Goal: Communication & Community: Answer question/provide support

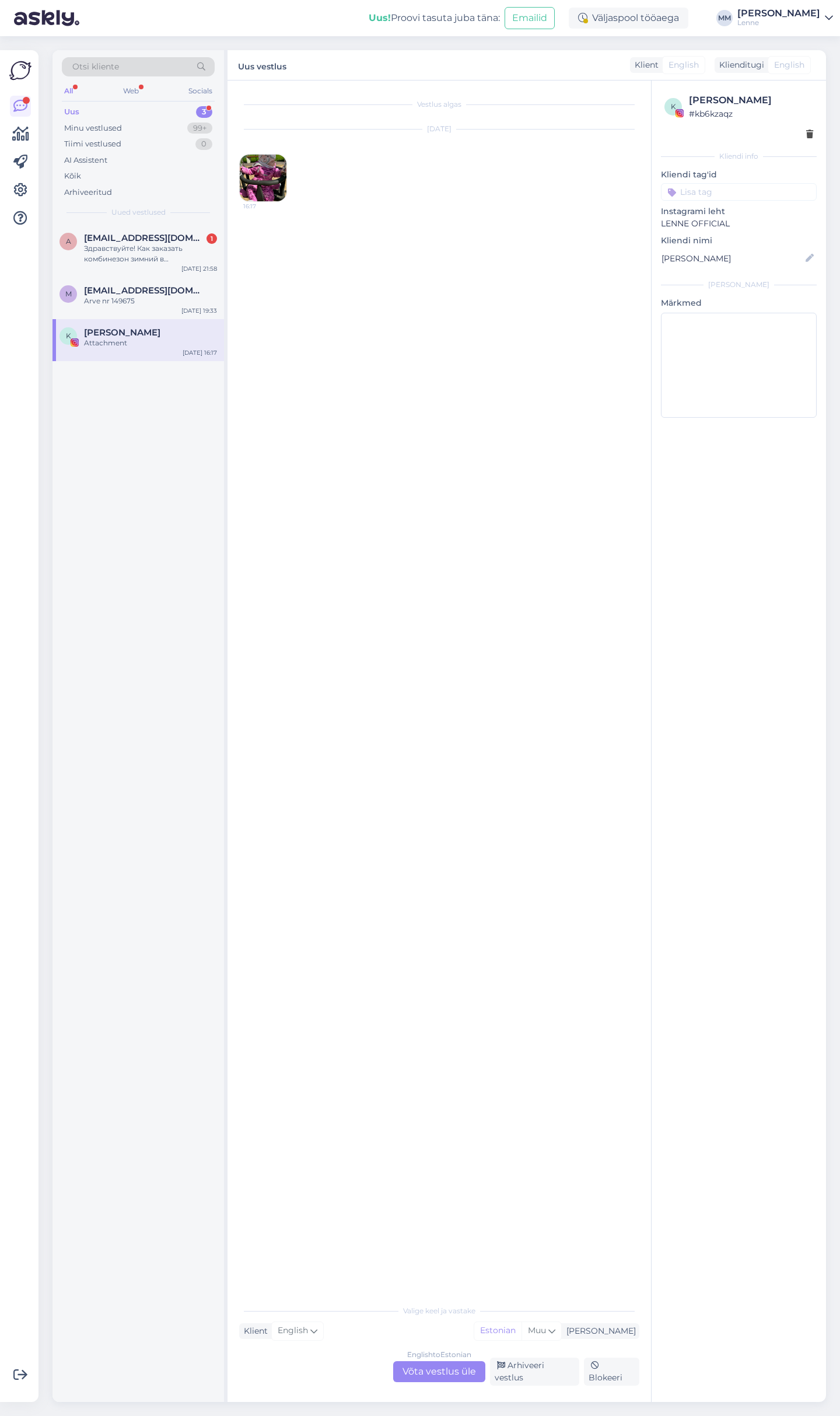
click at [430, 1367] on div "English to Estonian Võta vestlus üle" at bounding box center [439, 1372] width 92 height 21
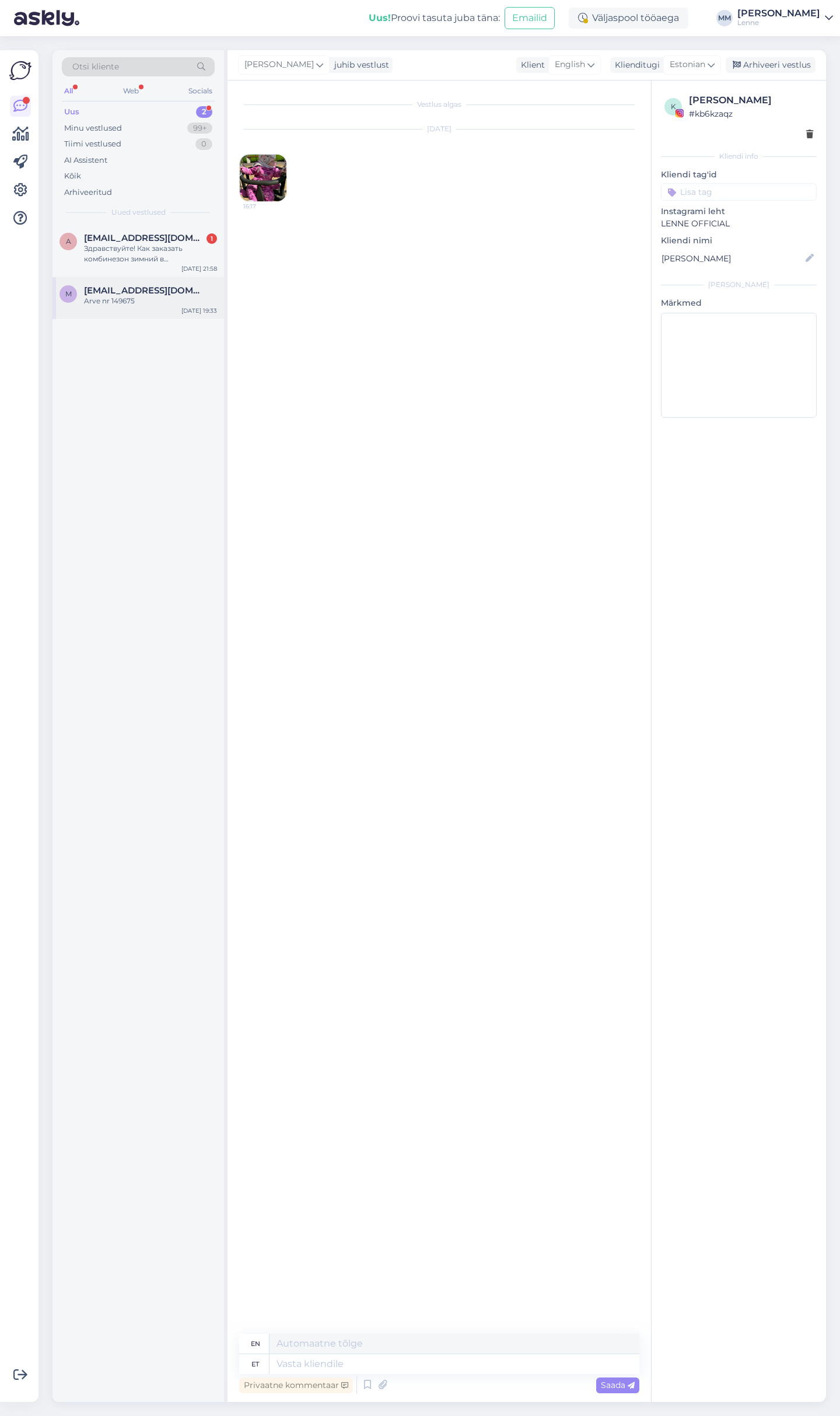
click at [164, 304] on div "Arve nr 149675" at bounding box center [150, 301] width 133 height 11
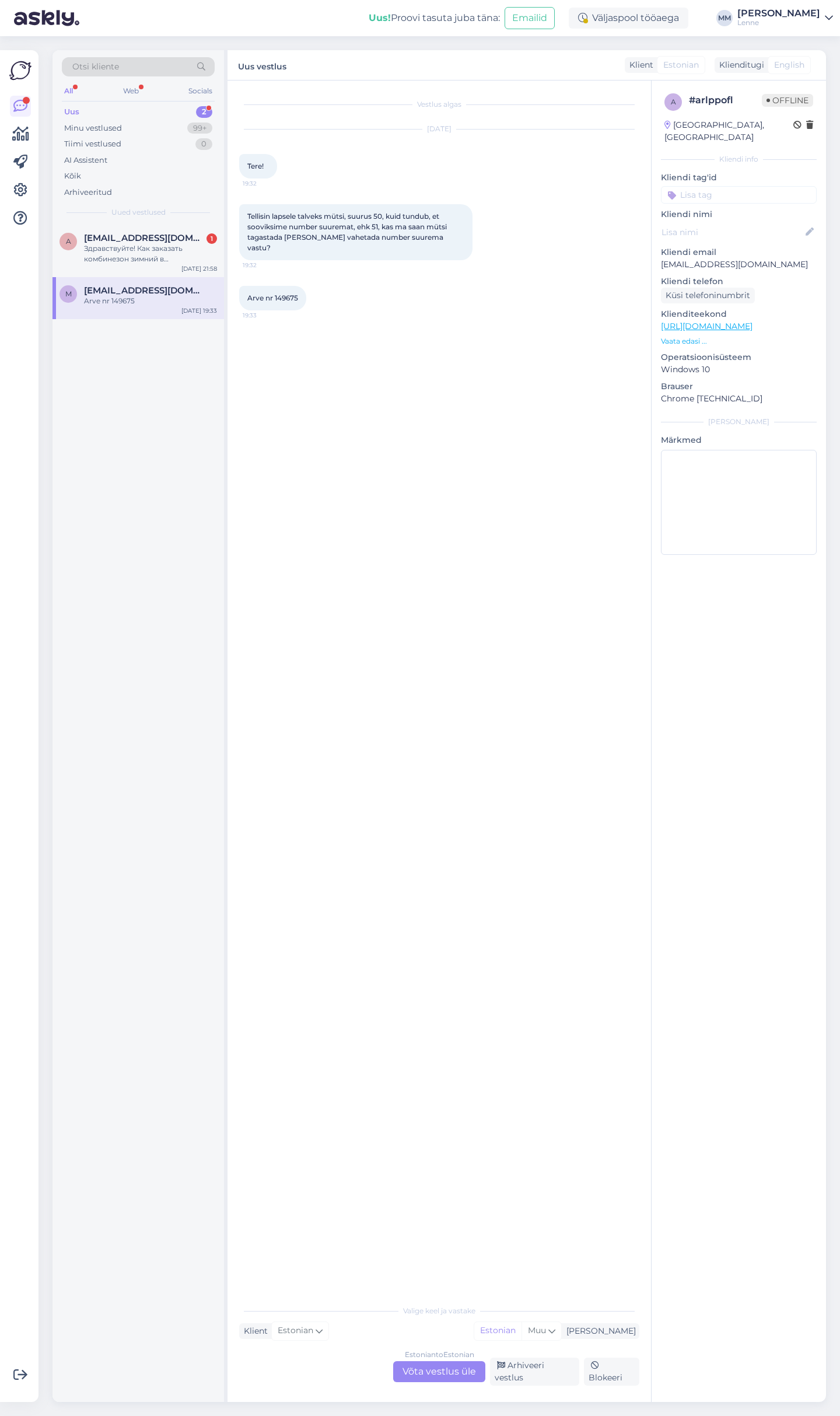
click at [446, 1372] on div "Estonian to Estonian Võta vestlus üle" at bounding box center [439, 1372] width 92 height 21
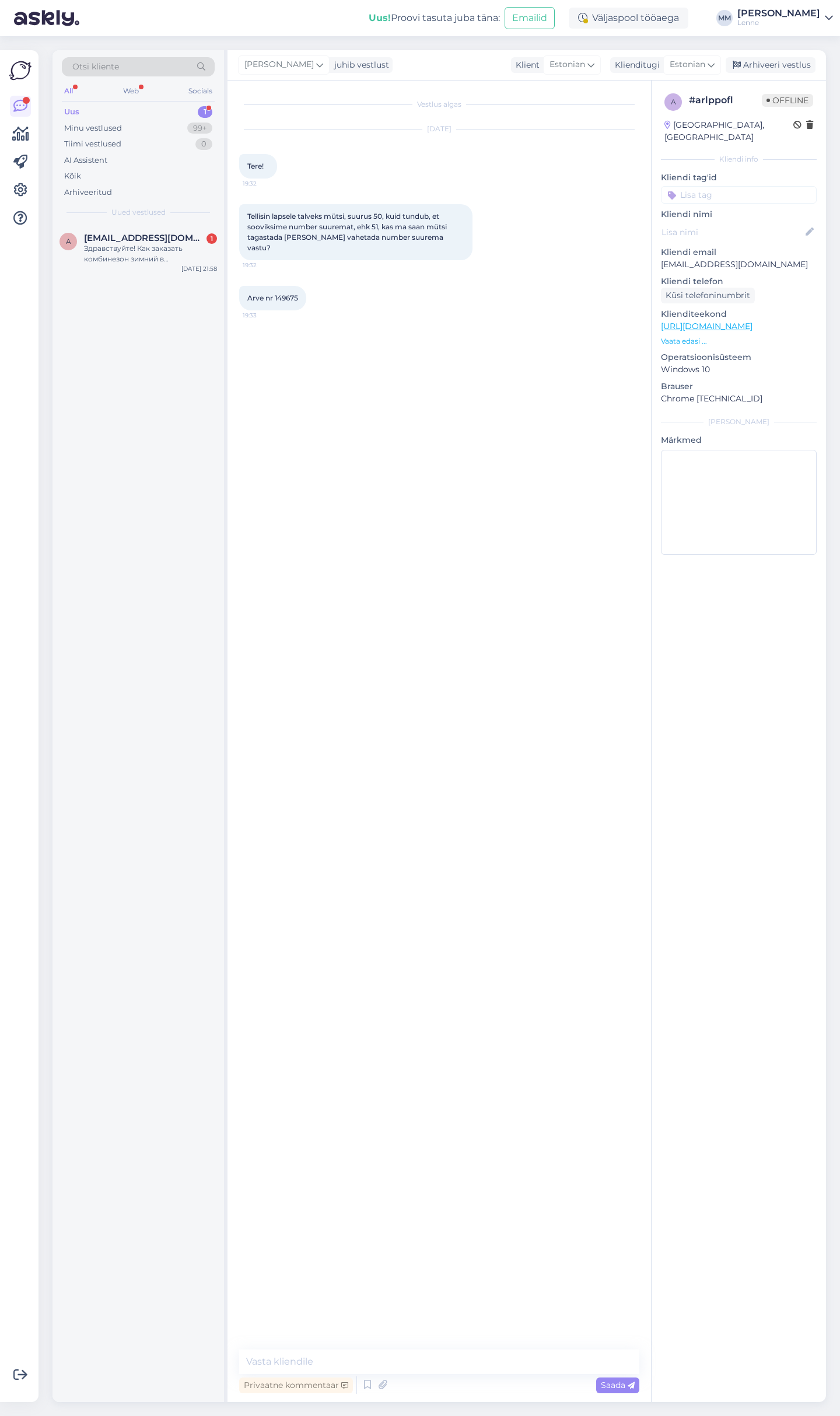
click at [369, 1350] on div "Vestlus algas [DATE] Tere! 19:32 Tellisin lapsele talveks mütsi, suurus 50, kui…" at bounding box center [439, 741] width 423 height 1322
click at [372, 1366] on textarea at bounding box center [439, 1362] width 400 height 25
type textarea "Tere, [PERSON_NAME] vahetust me ei paku, teil tuleks toode tagastada ja uus soo…"
click at [605, 1381] on span "Saada" at bounding box center [618, 1385] width 34 height 11
click at [488, 1367] on textarea at bounding box center [439, 1362] width 400 height 25
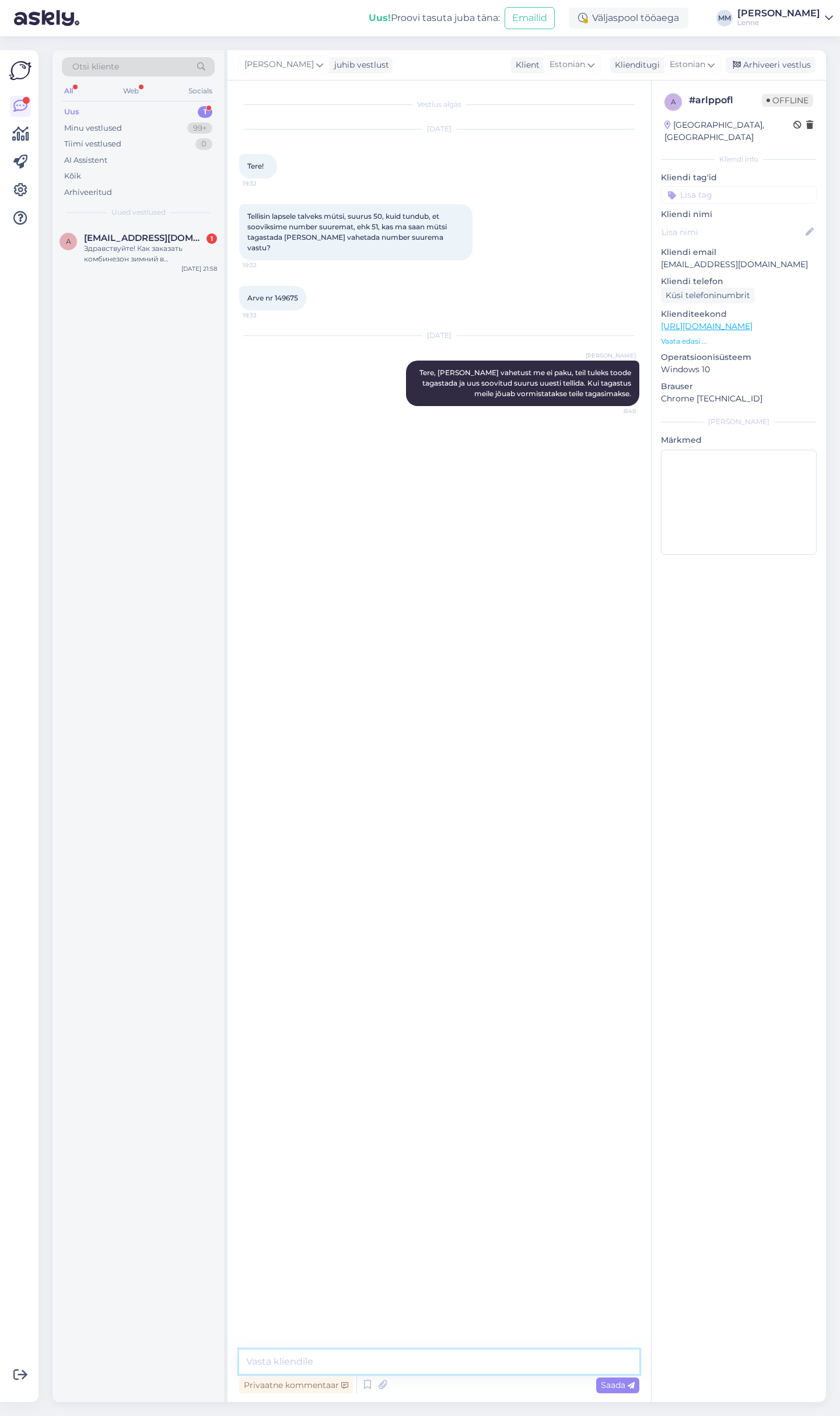
paste textarea "[URL][DOMAIN_NAME]"
type textarea "[URL][DOMAIN_NAME]"
click at [169, 254] on div "Здравствуйте! Как заказать комбинезон зимний в [GEOGRAPHIC_DATA]? Г. [GEOGRAPHI…" at bounding box center [150, 254] width 133 height 21
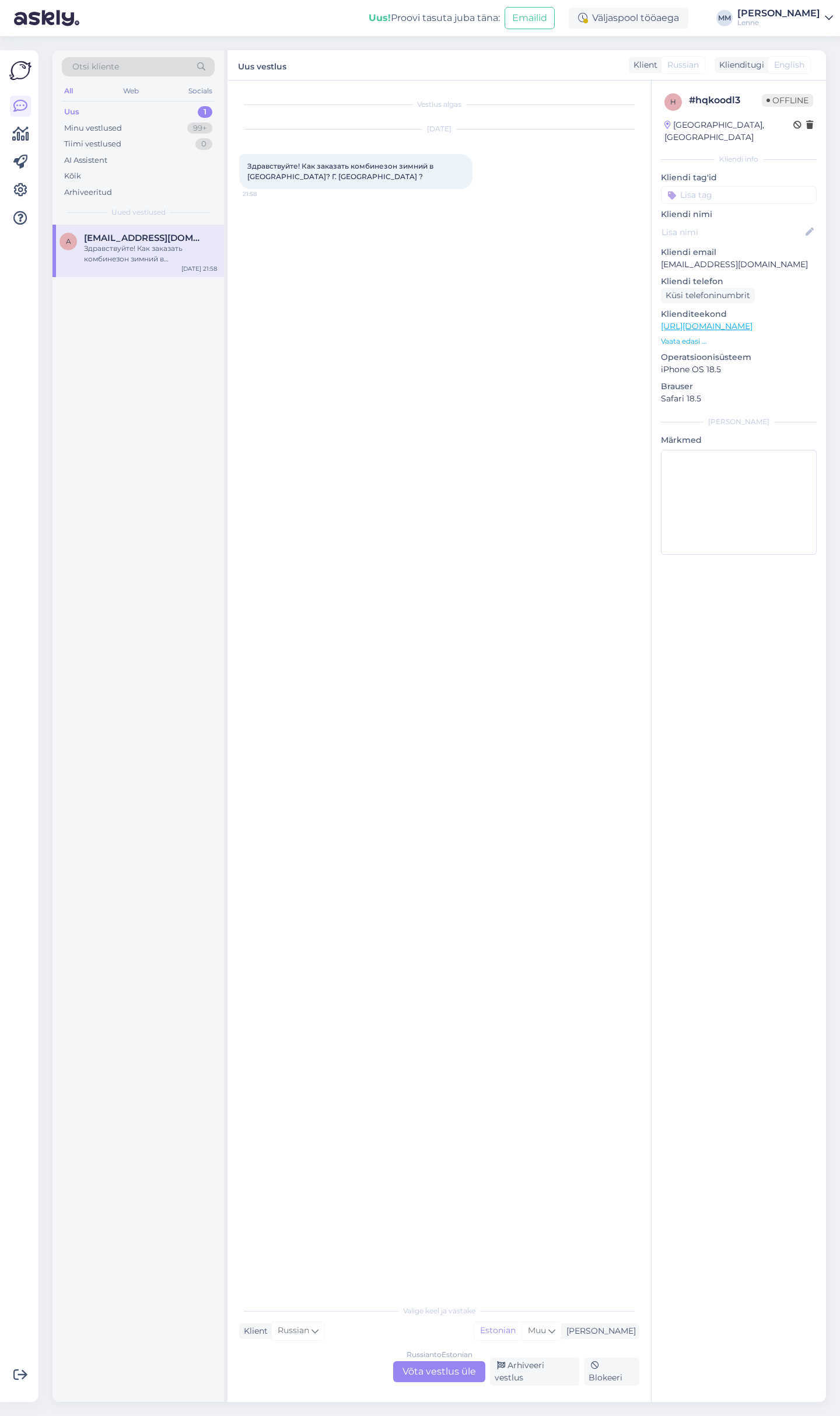
click at [437, 1377] on div "Russian to Estonian Võta vestlus üle" at bounding box center [439, 1372] width 92 height 21
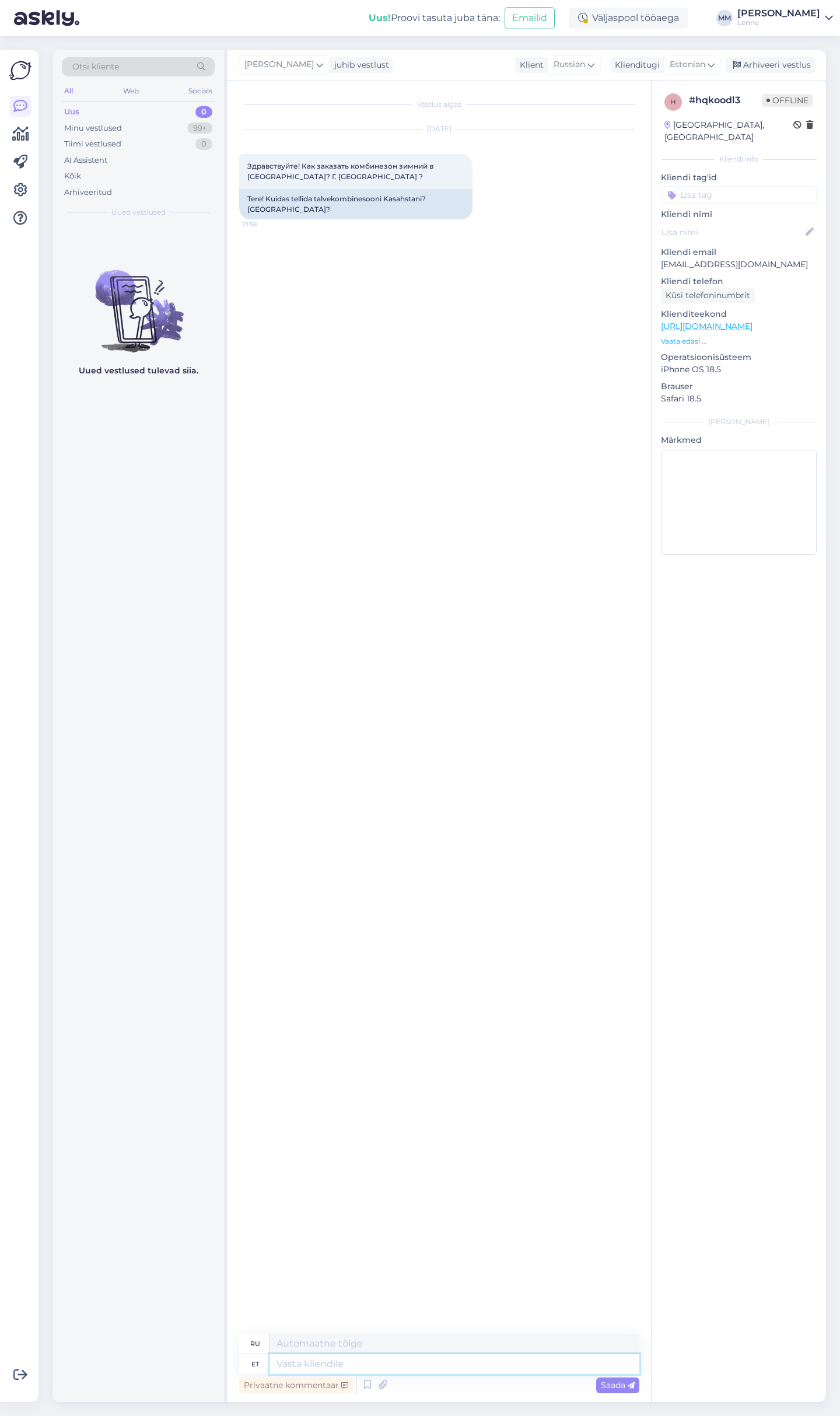
click at [370, 1363] on textarea at bounding box center [454, 1364] width 370 height 20
type textarea "Tere, ka"
type textarea "Привет,"
type textarea "Tere, kahjuks"
type textarea "Здравствуйте, к сожалению."
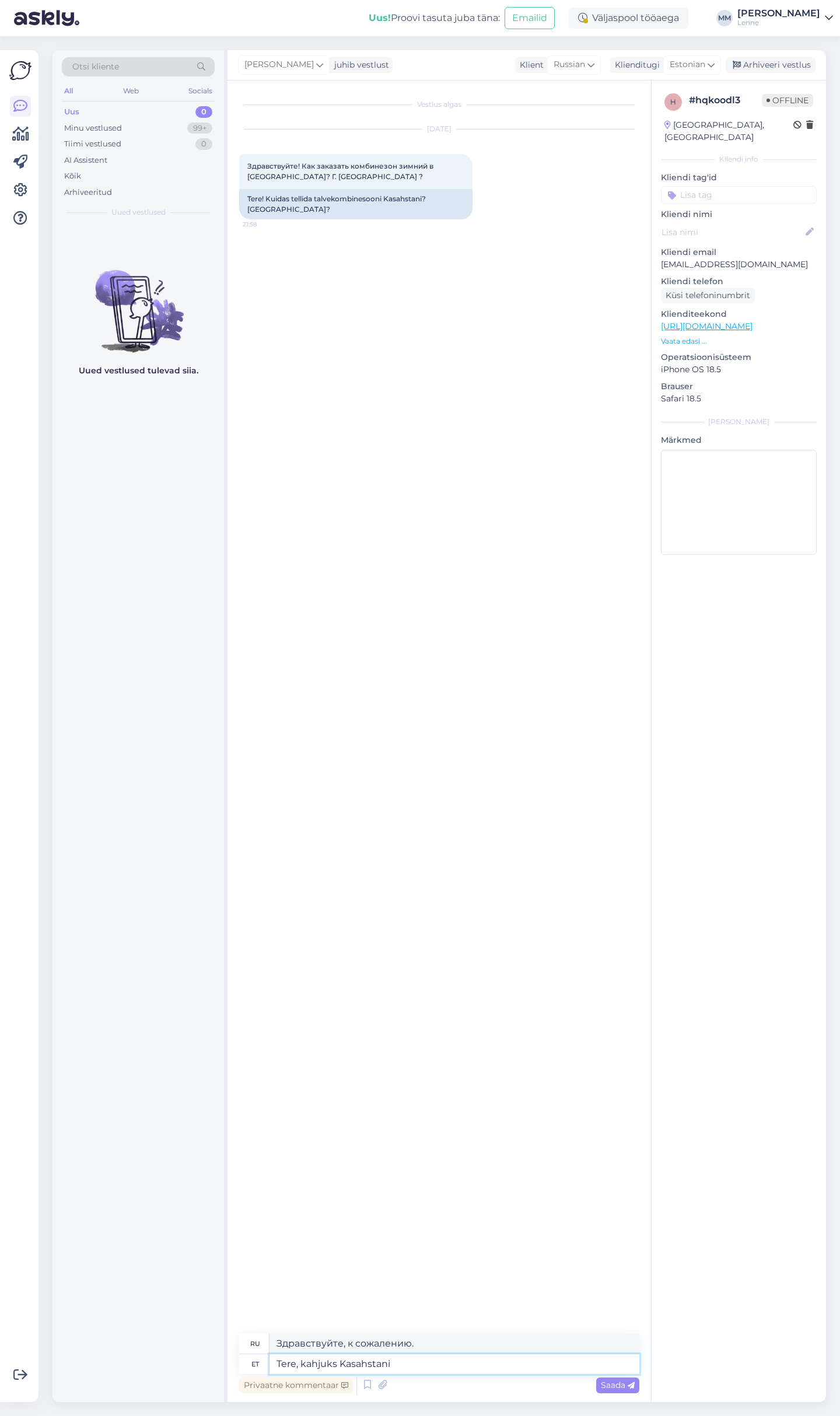
type textarea "Tere, kahjuks Kasahstani m"
type textarea "Здравствуйте, к сожалению [GEOGRAPHIC_DATA]"
type textarea "Tere, kahjuks Kasahstani me"
type textarea "Здравствуйте, к сожалению мы из [GEOGRAPHIC_DATA]."
type textarea "Tere, kahjuks Kasahstani me tarnet e"
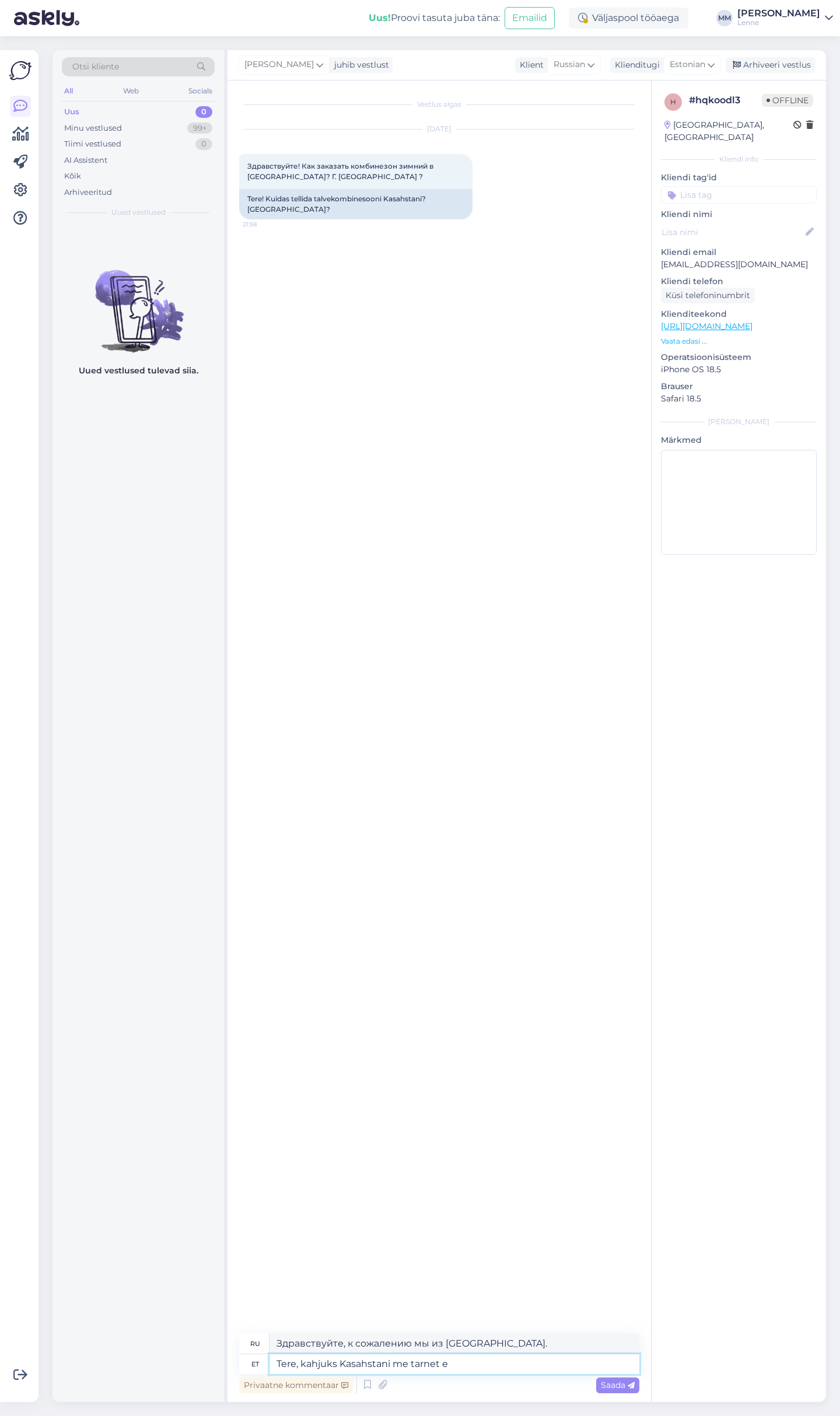
type textarea "Здравствуйте, к сожалению, мы не осуществляем доставку в [GEOGRAPHIC_DATA]."
type textarea "Tere, kahjuks Kasahstani me tarnet ei paku."
click at [604, 1380] on div "Saada" at bounding box center [617, 1385] width 43 height 15
